Goal: Find specific page/section: Find specific page/section

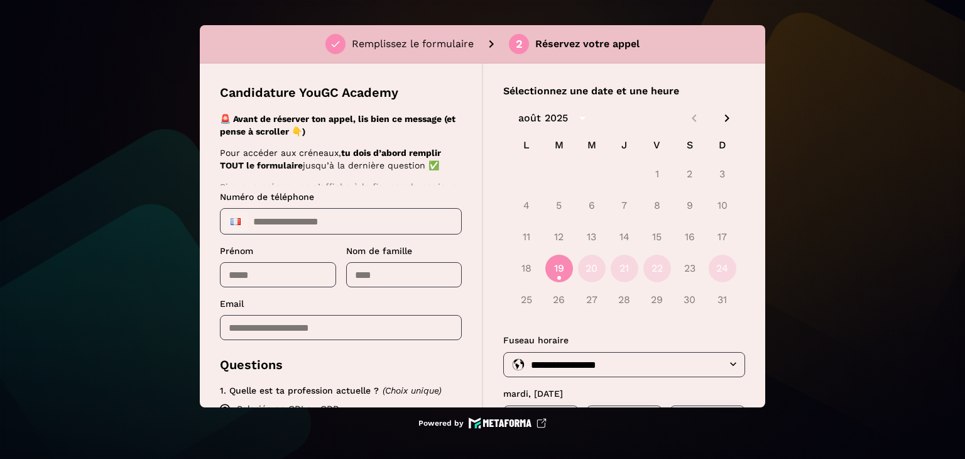
scroll to position [1207, 0]
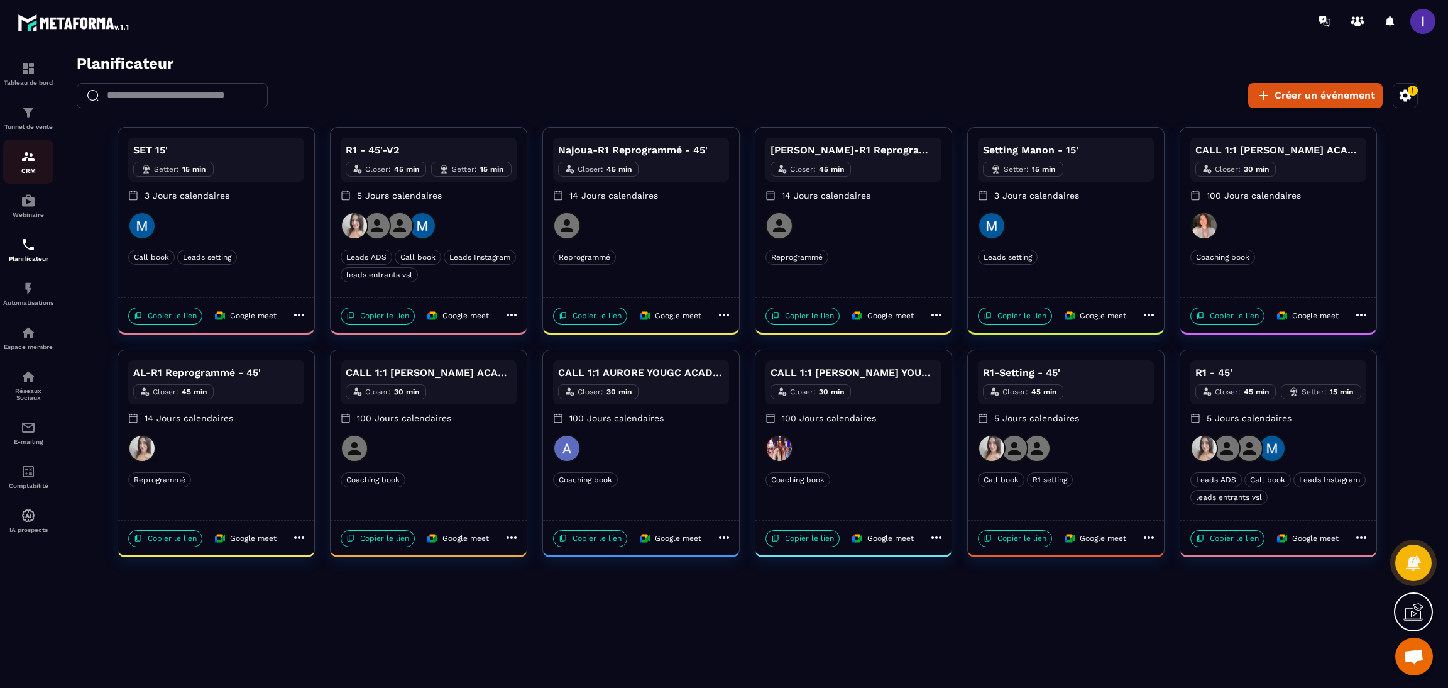
click at [17, 152] on div "CRM" at bounding box center [28, 161] width 50 height 25
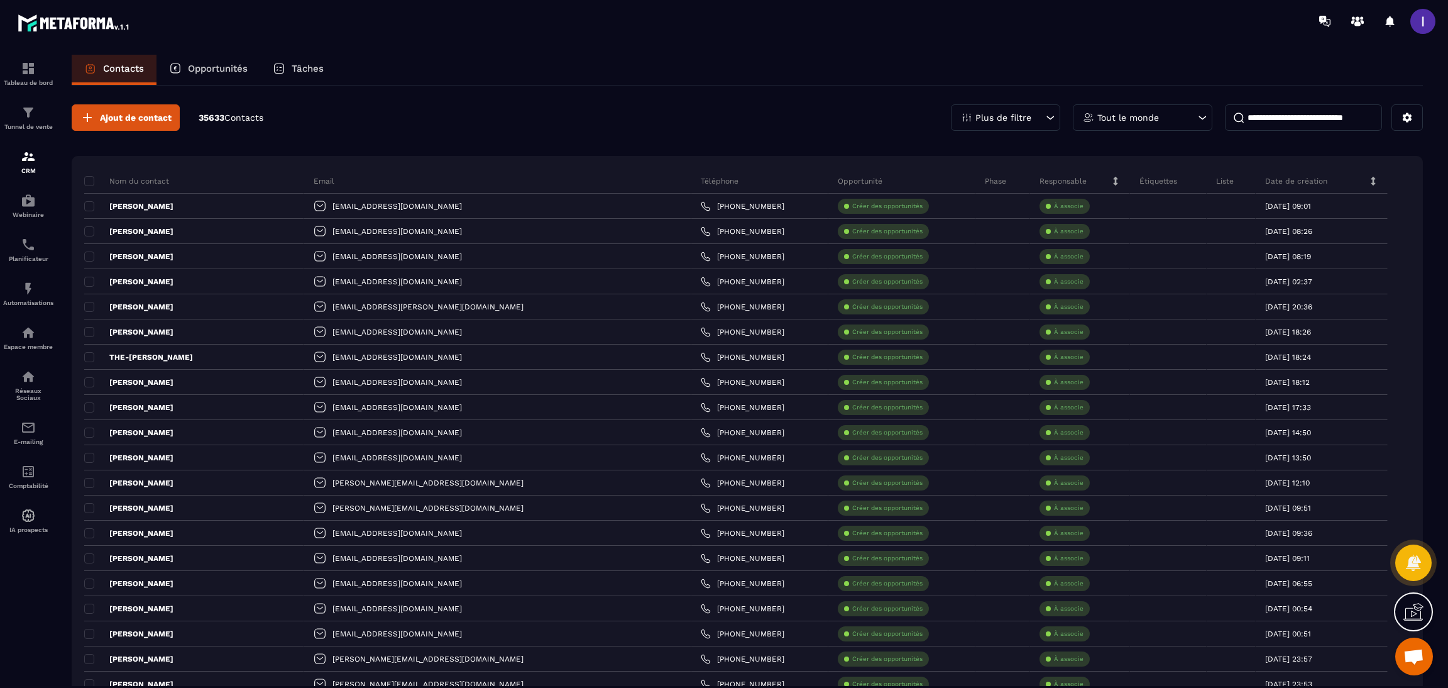
click at [1331, 118] on input at bounding box center [1303, 117] width 157 height 26
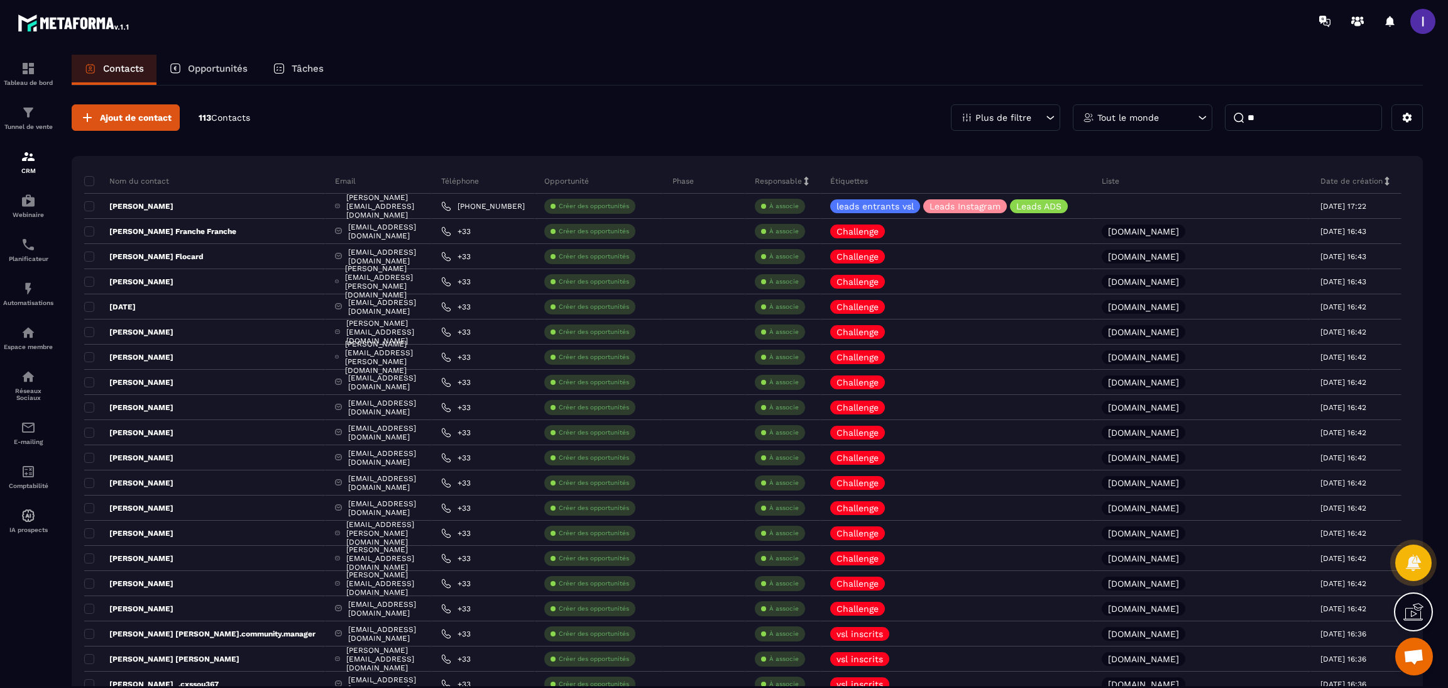
type input "*"
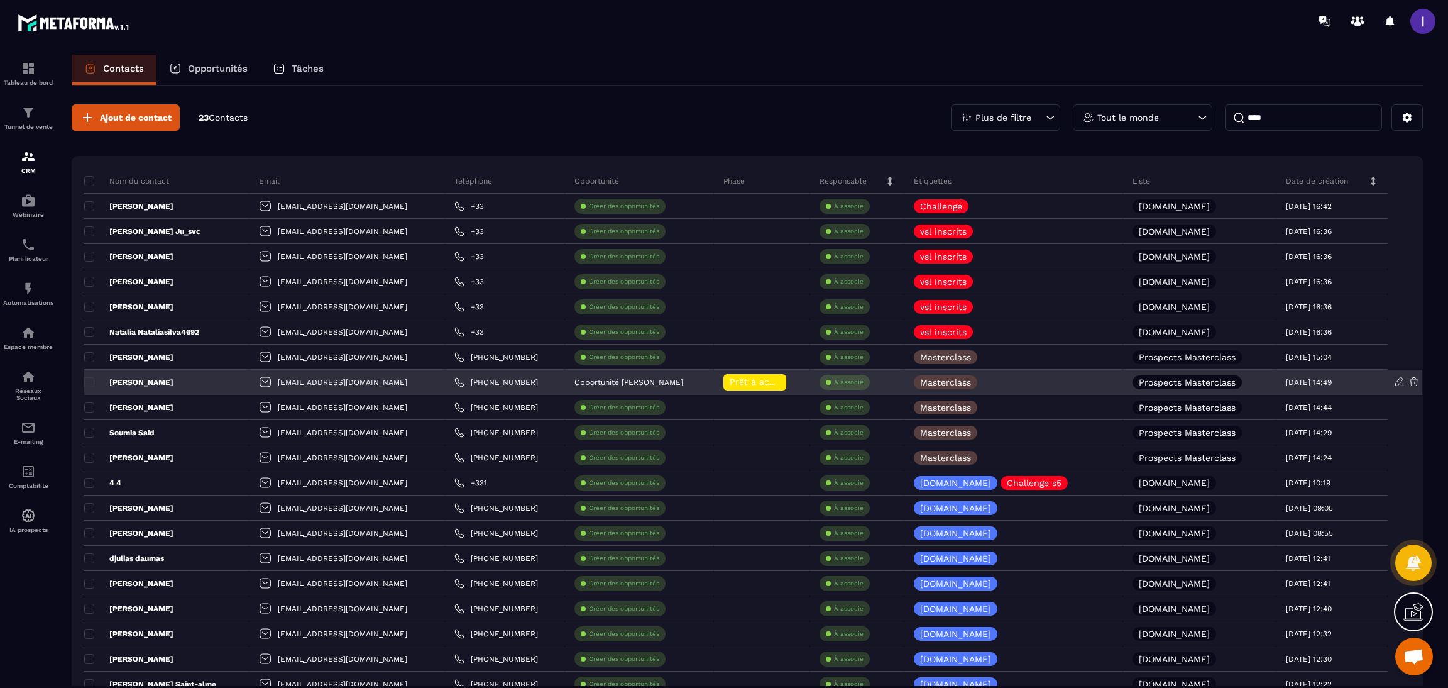
type input "****"
click at [168, 379] on div "Cassandra Lias" at bounding box center [166, 382] width 165 height 25
